Goal: Transaction & Acquisition: Purchase product/service

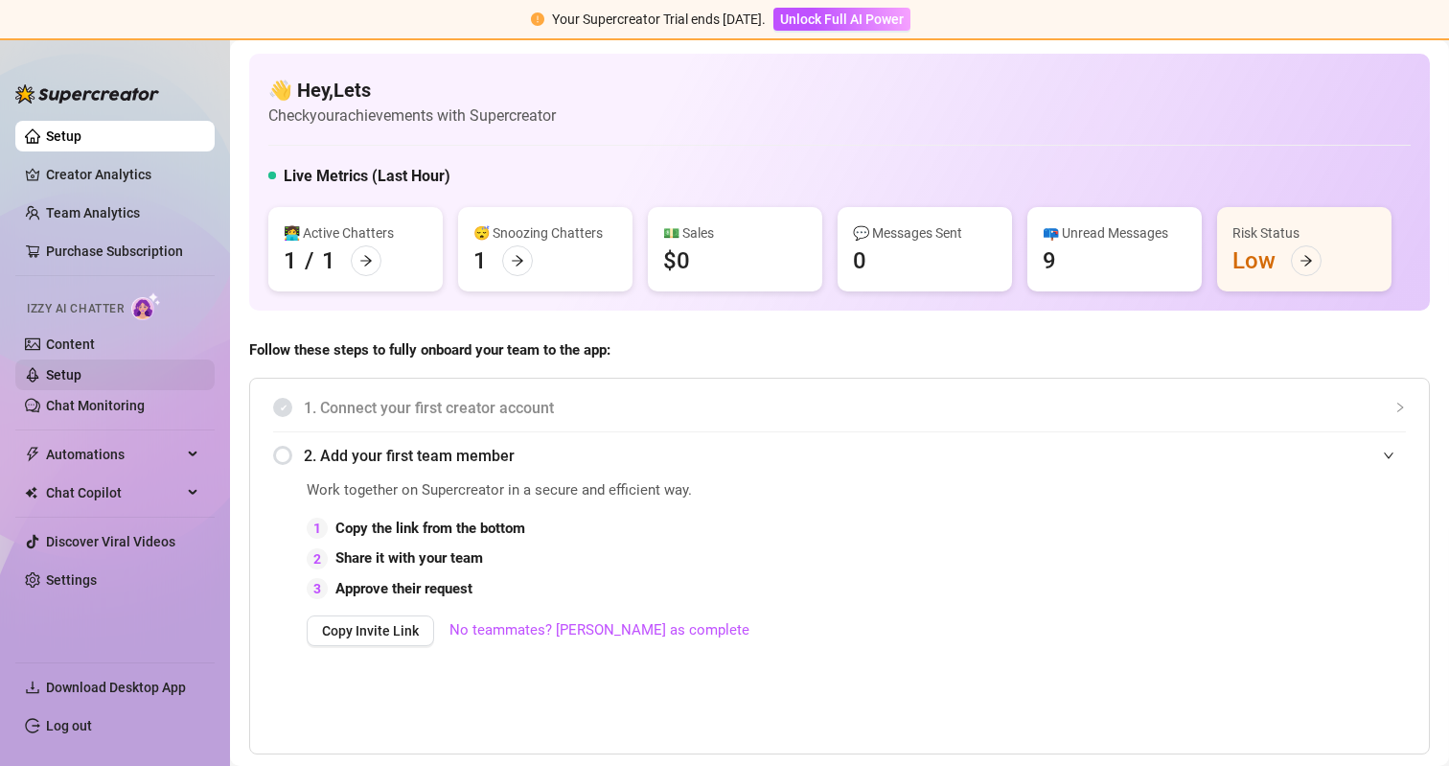
click at [76, 374] on link "Setup" at bounding box center [63, 374] width 35 height 15
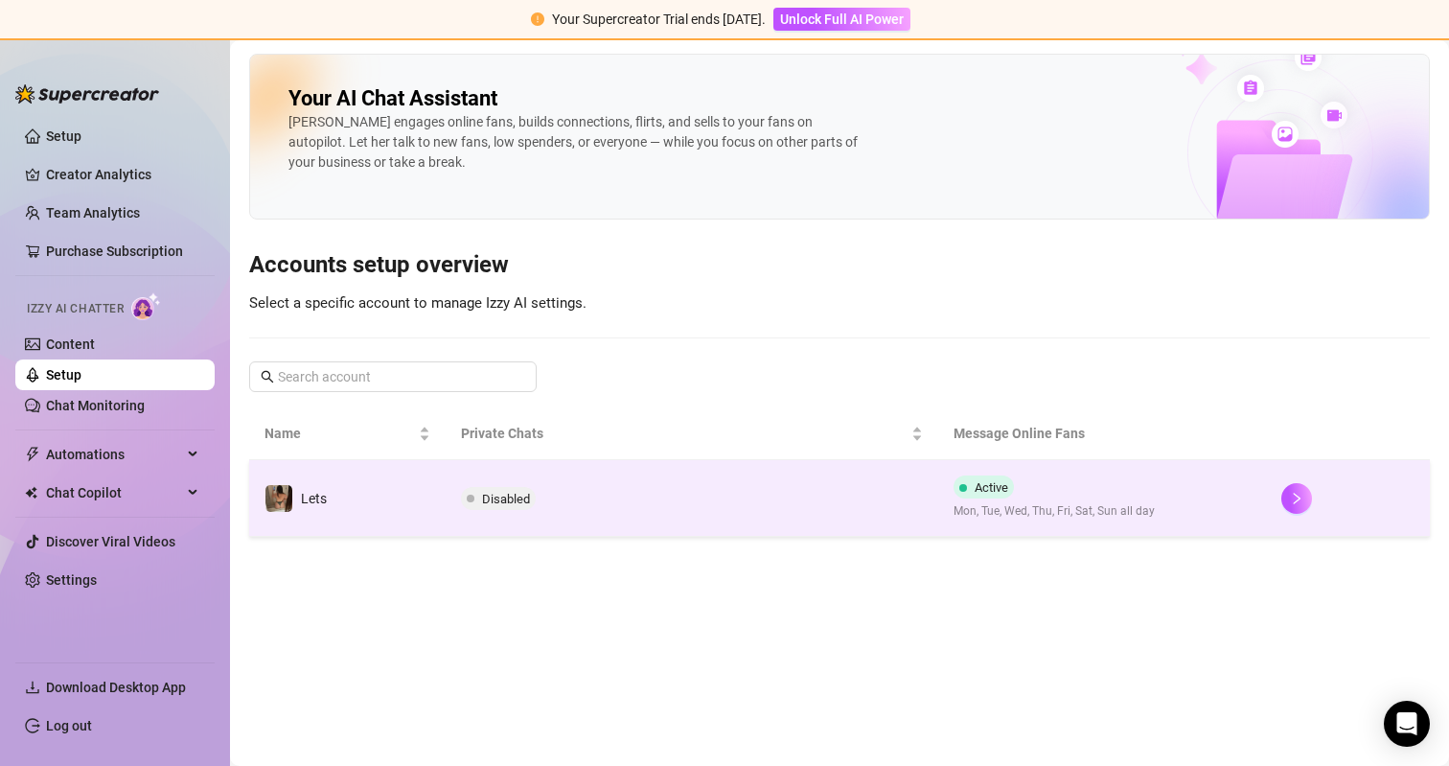
click at [522, 499] on span "Disabled" at bounding box center [506, 499] width 48 height 14
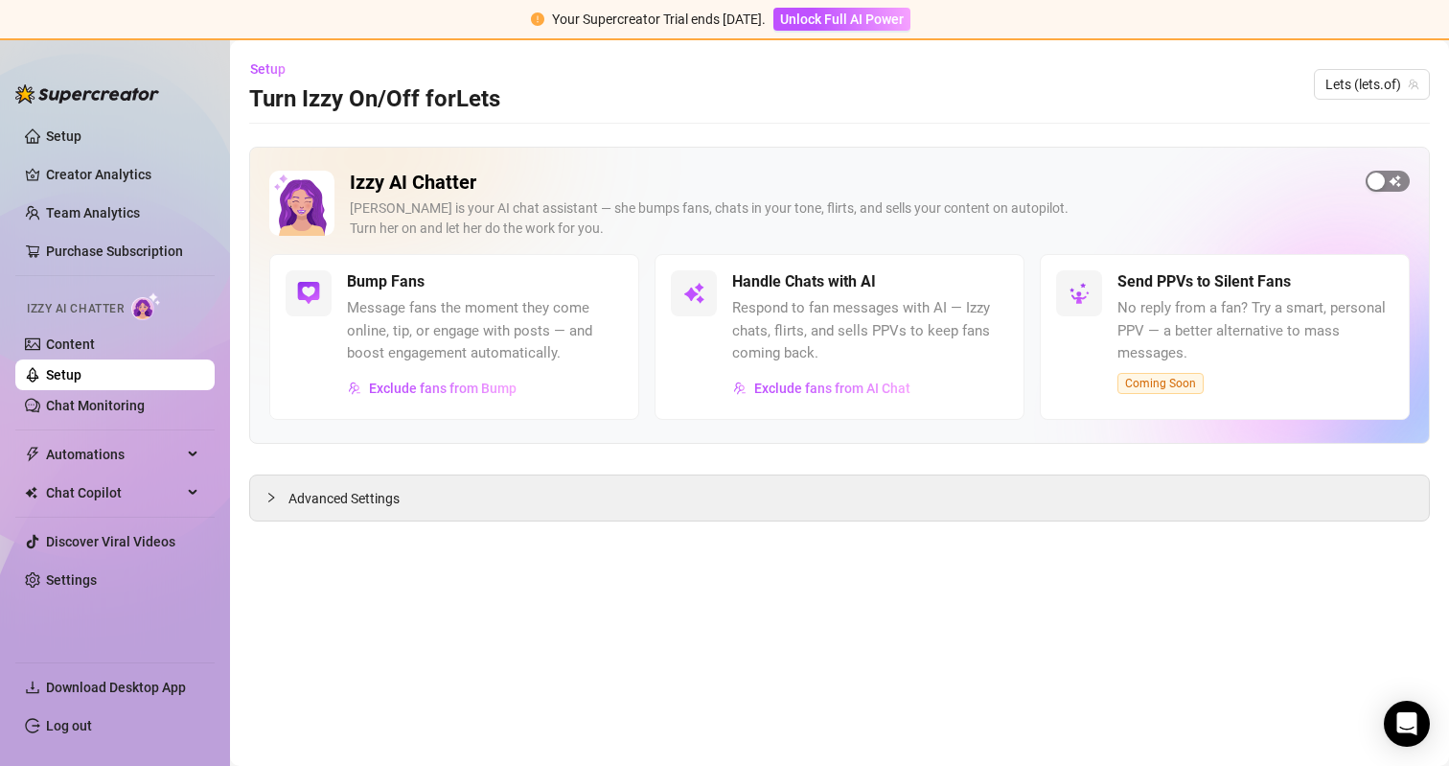
click at [1383, 175] on div "button" at bounding box center [1375, 180] width 17 height 17
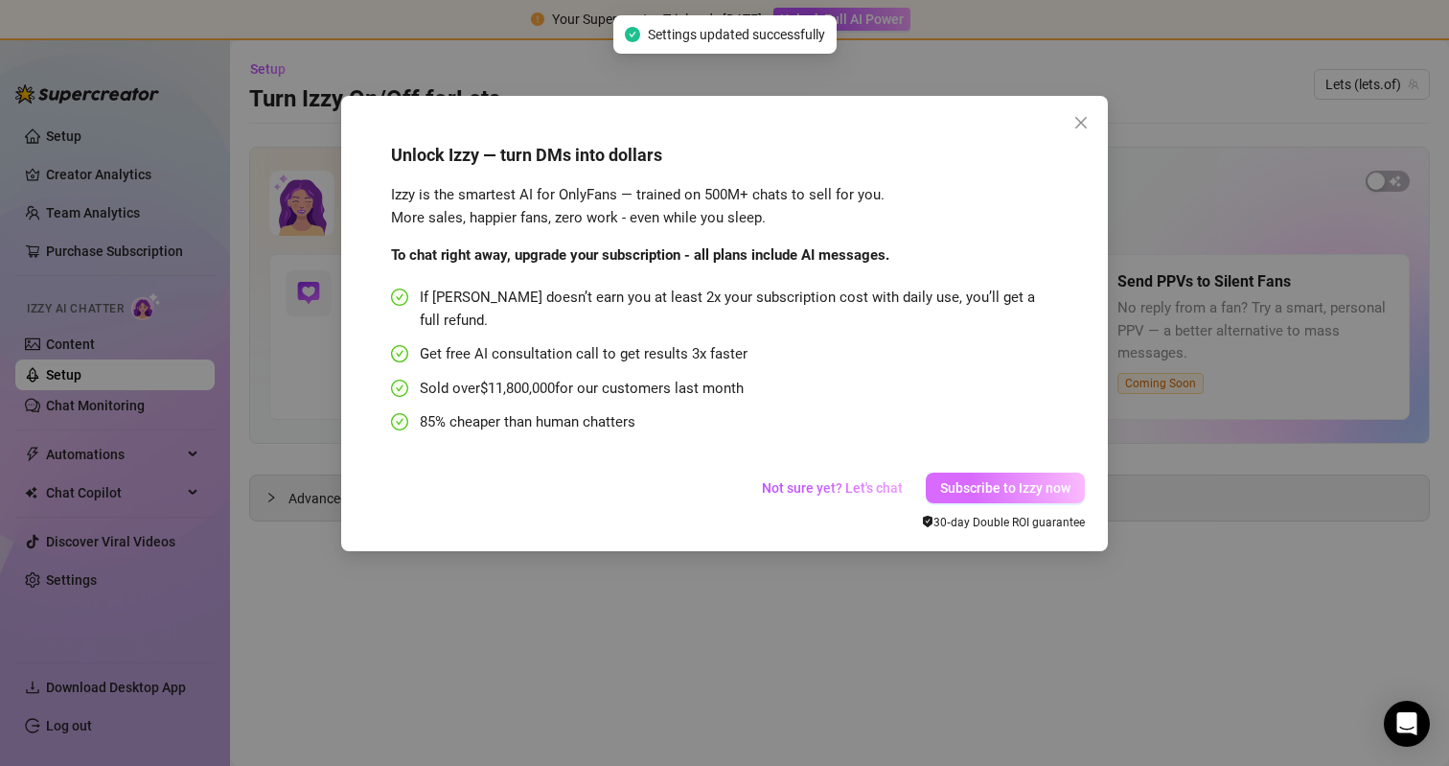
click at [1055, 480] on span "Subscribe to Izzy now" at bounding box center [1005, 487] width 130 height 15
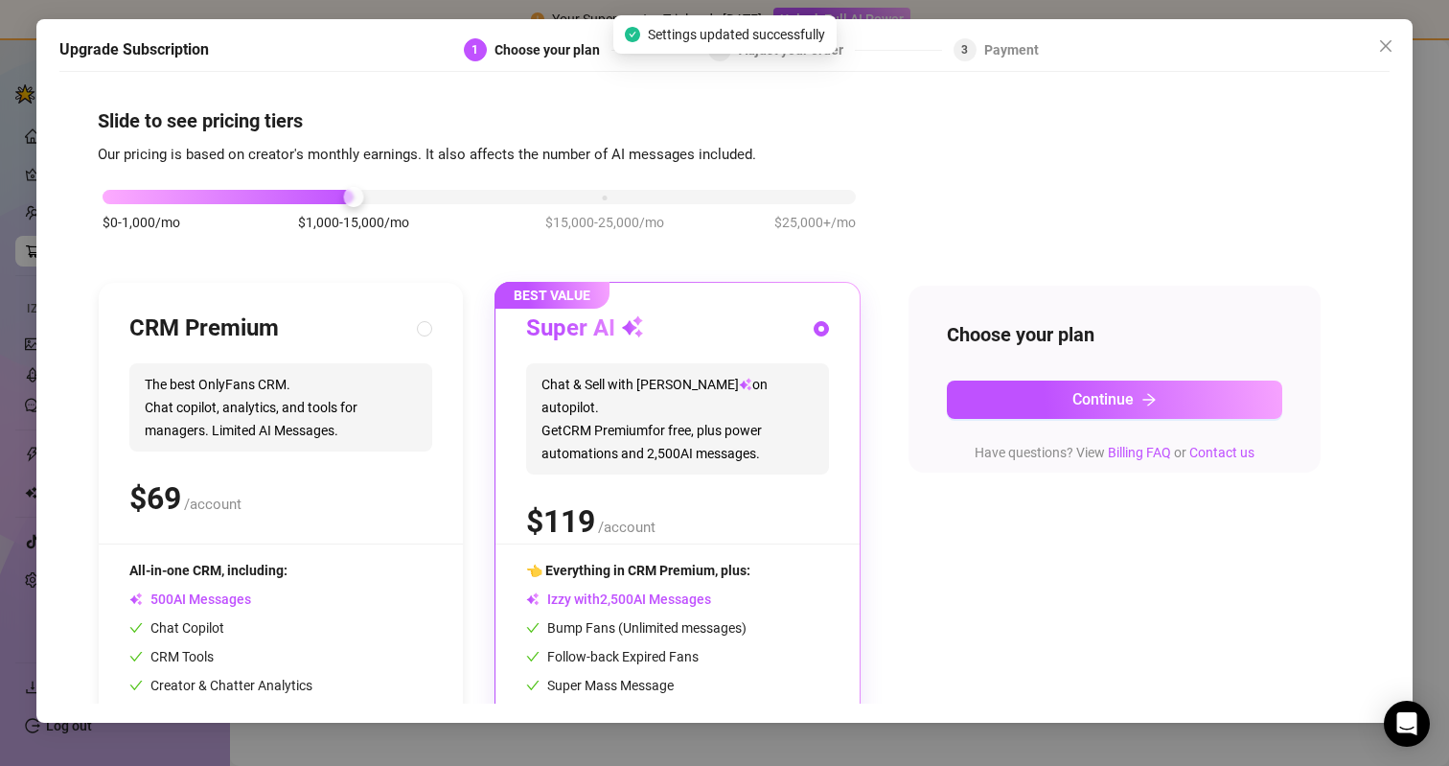
click at [142, 195] on div "$0-1,000/mo $1,000-15,000/mo $15,000-25,000/mo $25,000+/mo" at bounding box center [479, 191] width 753 height 11
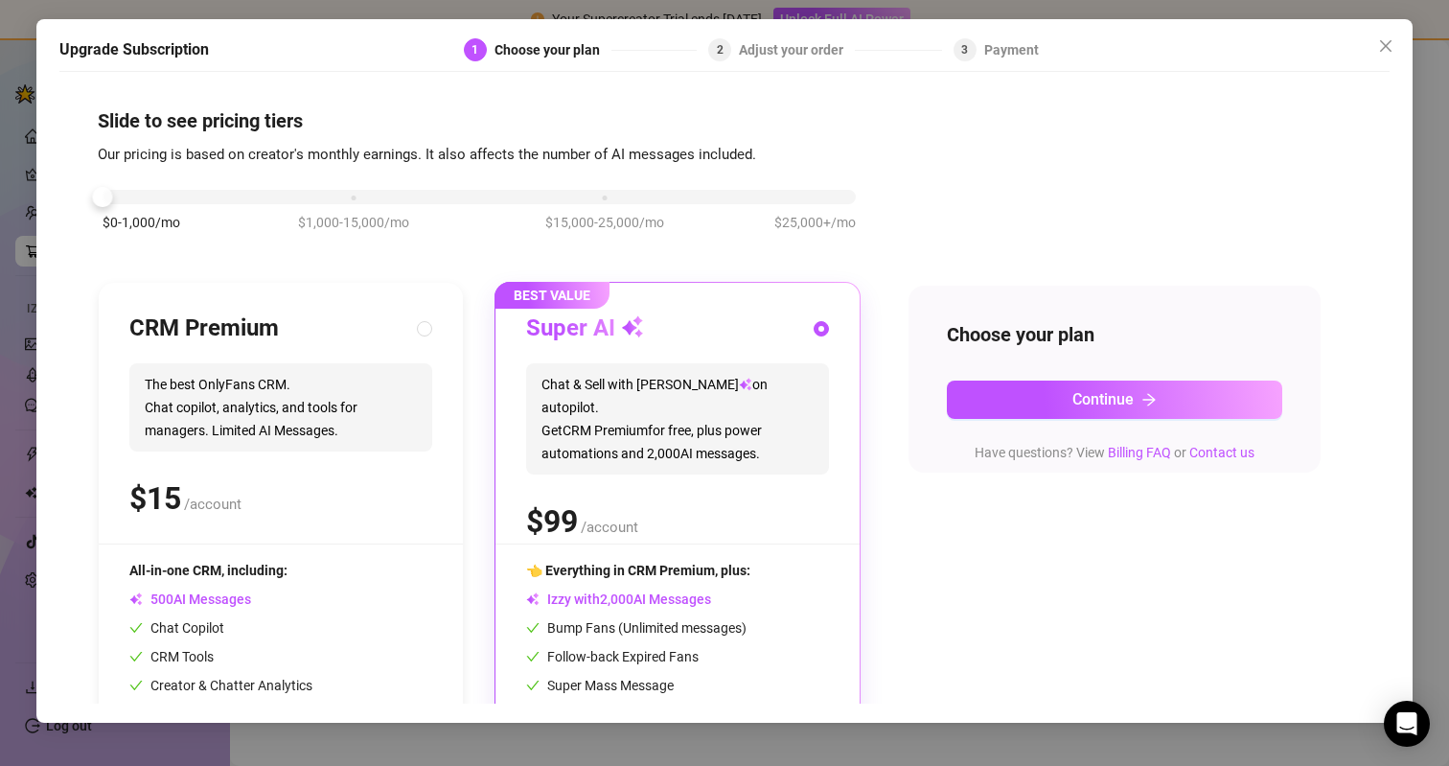
click at [352, 197] on div "$0-1,000/mo $1,000-15,000/mo $15,000-25,000/mo $25,000+/mo" at bounding box center [479, 191] width 753 height 11
click at [126, 196] on div "$0-1,000/mo $1,000-15,000/mo $15,000-25,000/mo $25,000+/mo" at bounding box center [479, 191] width 753 height 11
click at [1019, 389] on button "Continue" at bounding box center [1114, 399] width 335 height 38
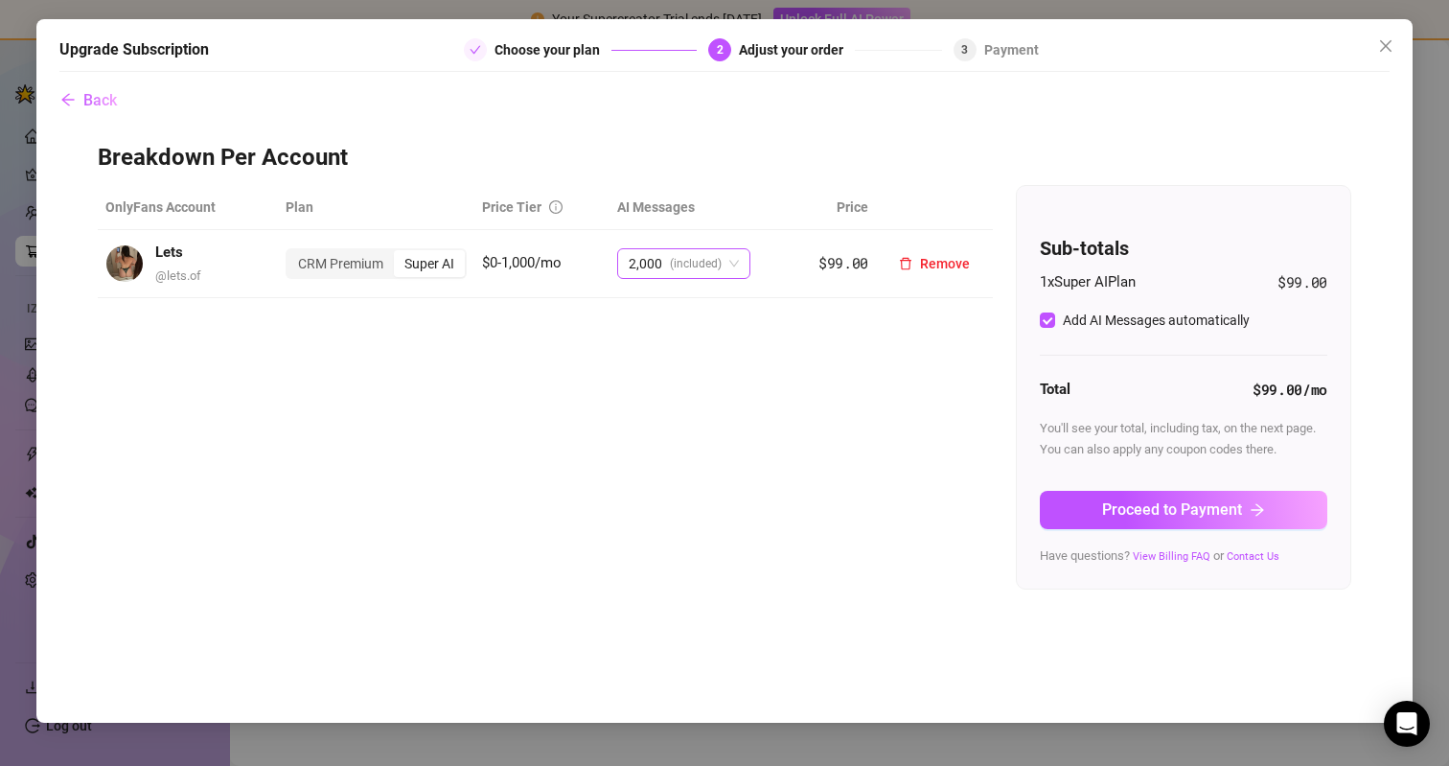
click at [673, 264] on span "(included)" at bounding box center [696, 263] width 52 height 29
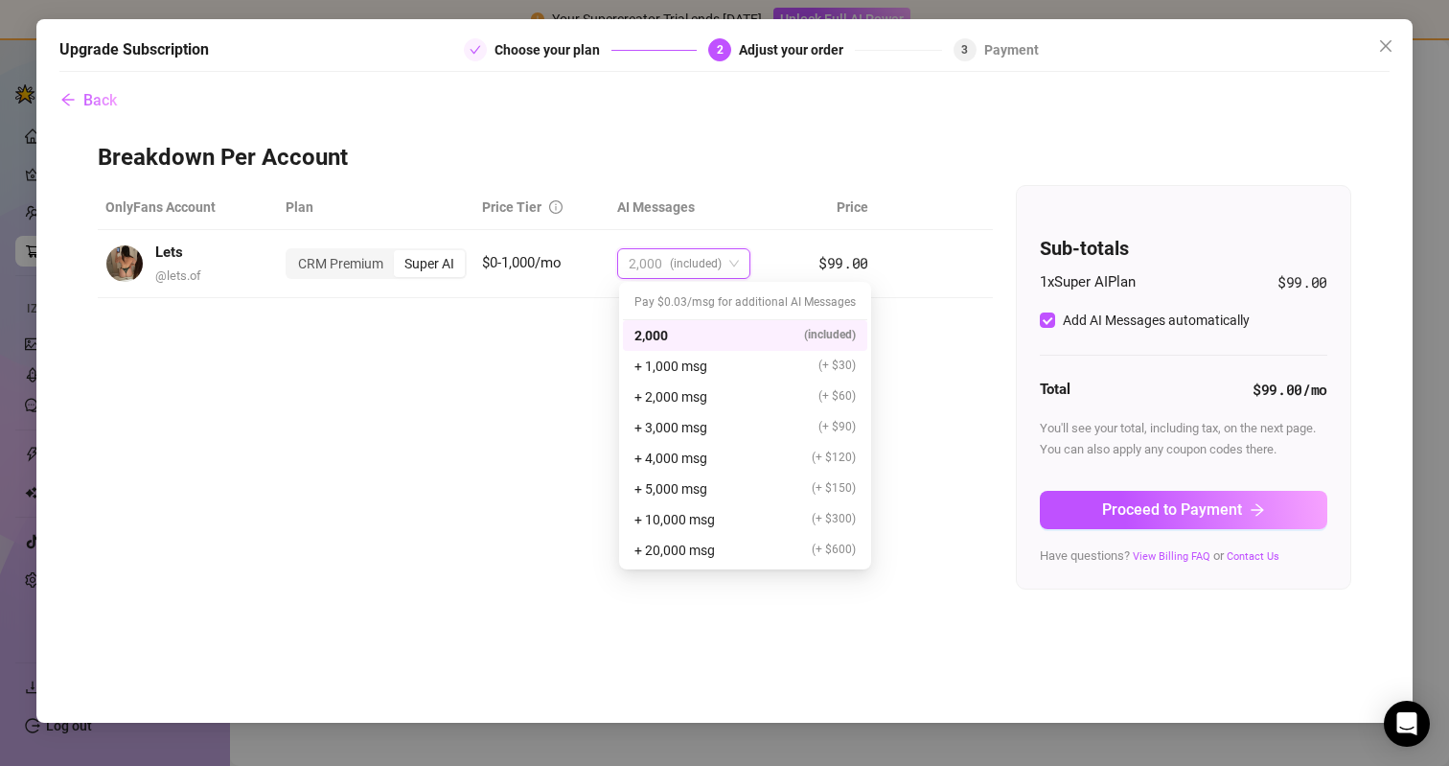
click at [669, 335] on div "2,000 (included)" at bounding box center [744, 335] width 221 height 21
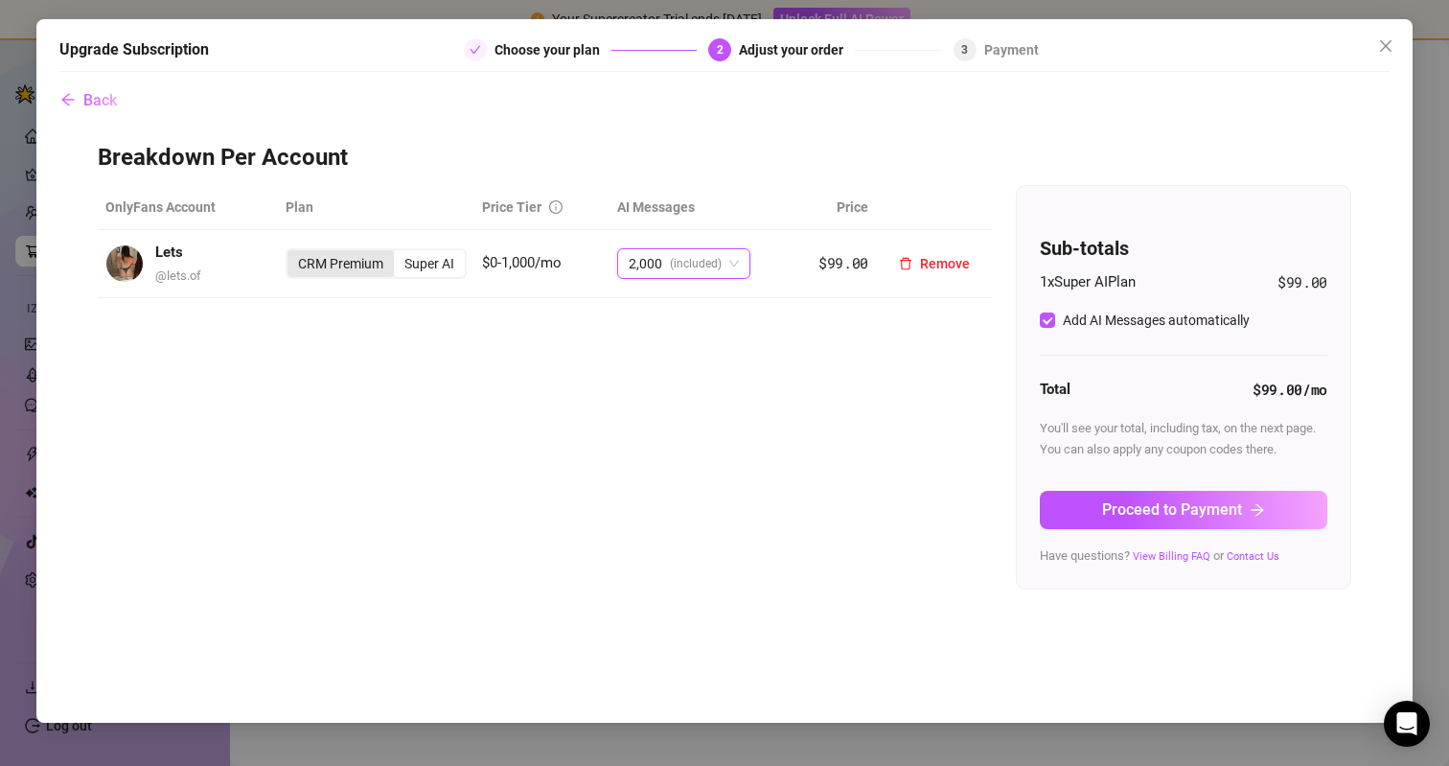
click at [322, 259] on div "CRM Premium" at bounding box center [340, 263] width 106 height 27
click at [292, 253] on input "CRM Premium" at bounding box center [292, 253] width 0 height 0
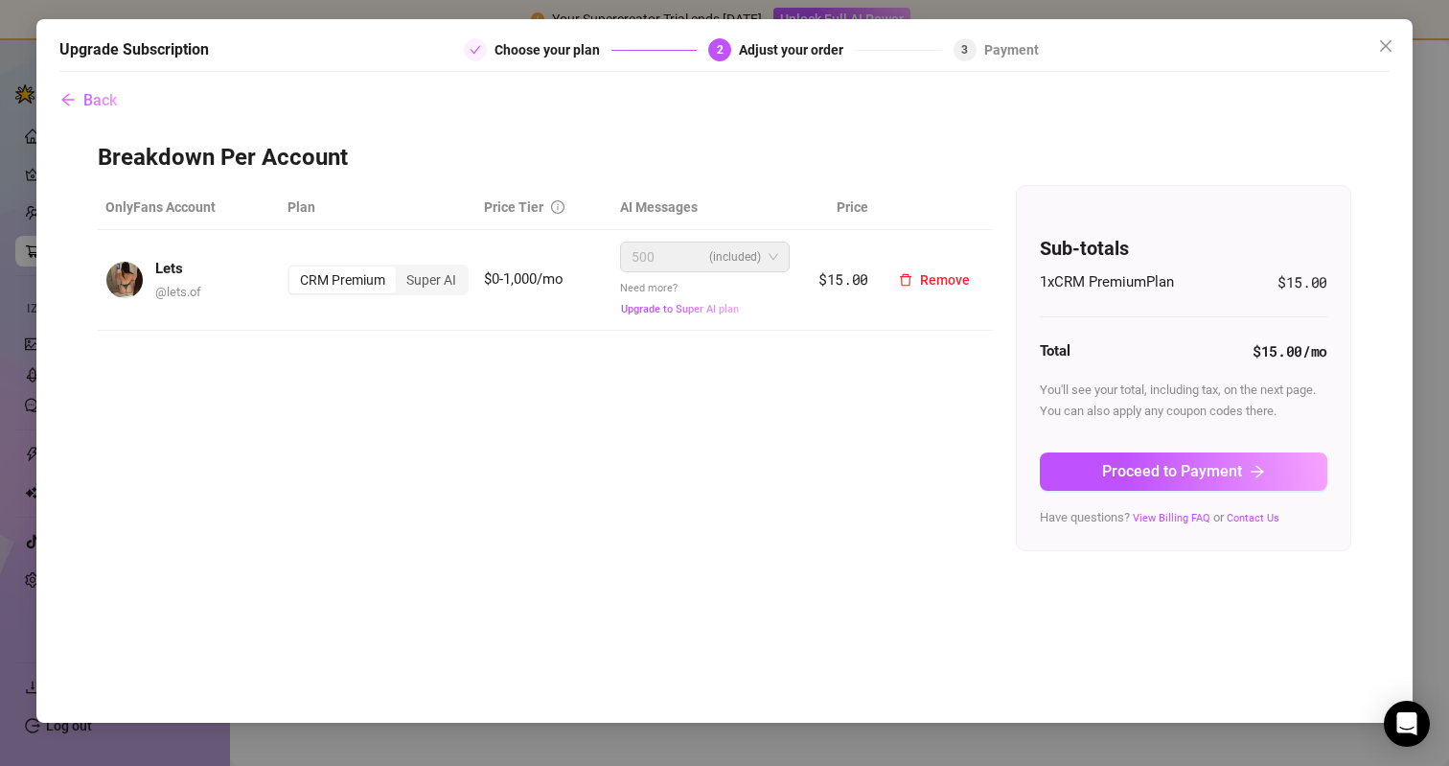
click at [660, 263] on div "500 (included)" at bounding box center [695, 256] width 129 height 29
click at [439, 282] on div "Super AI" at bounding box center [431, 279] width 71 height 27
click at [400, 269] on input "Super AI" at bounding box center [400, 269] width 0 height 0
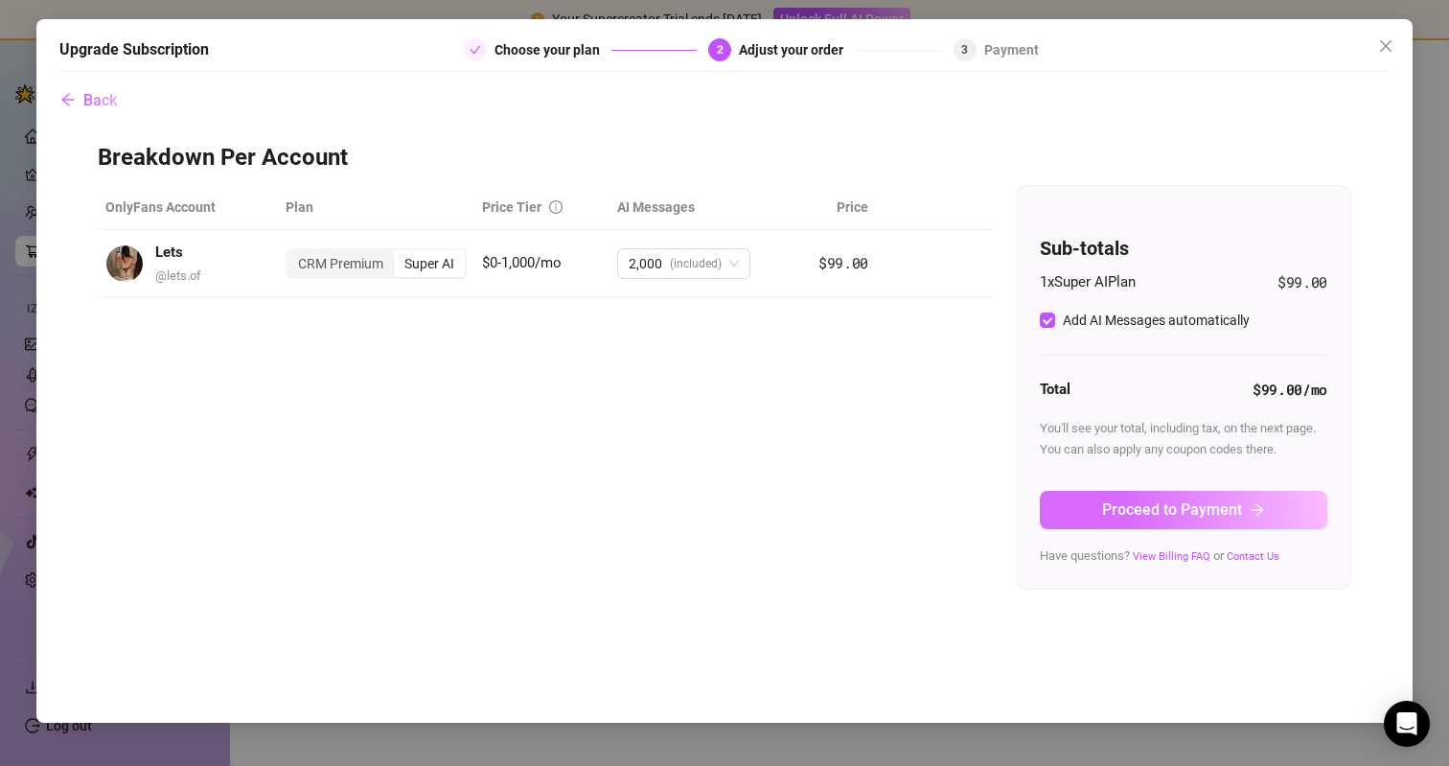
click at [1102, 517] on button "Proceed to Payment" at bounding box center [1183, 510] width 287 height 38
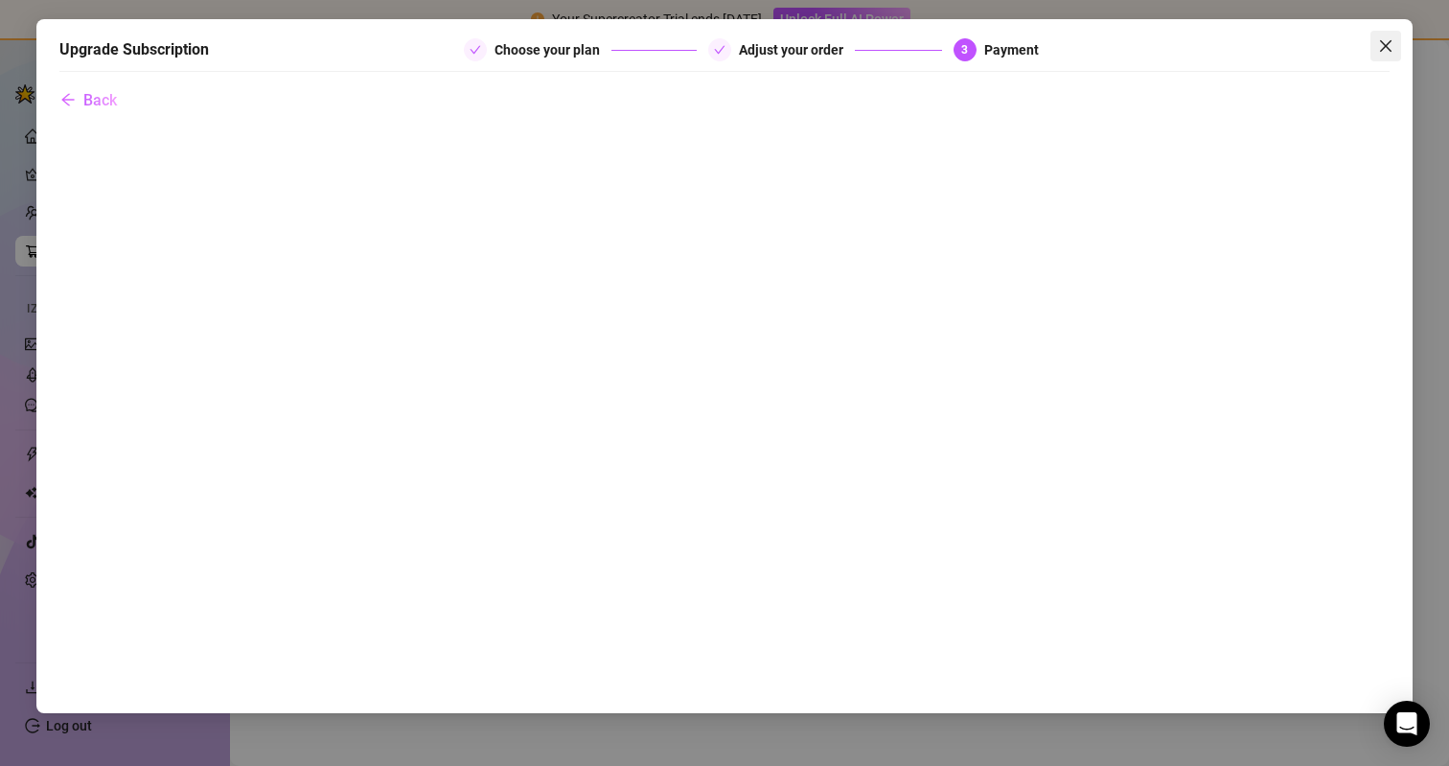
click at [1379, 43] on icon "close" at bounding box center [1385, 45] width 15 height 15
